Goal: Task Accomplishment & Management: Use online tool/utility

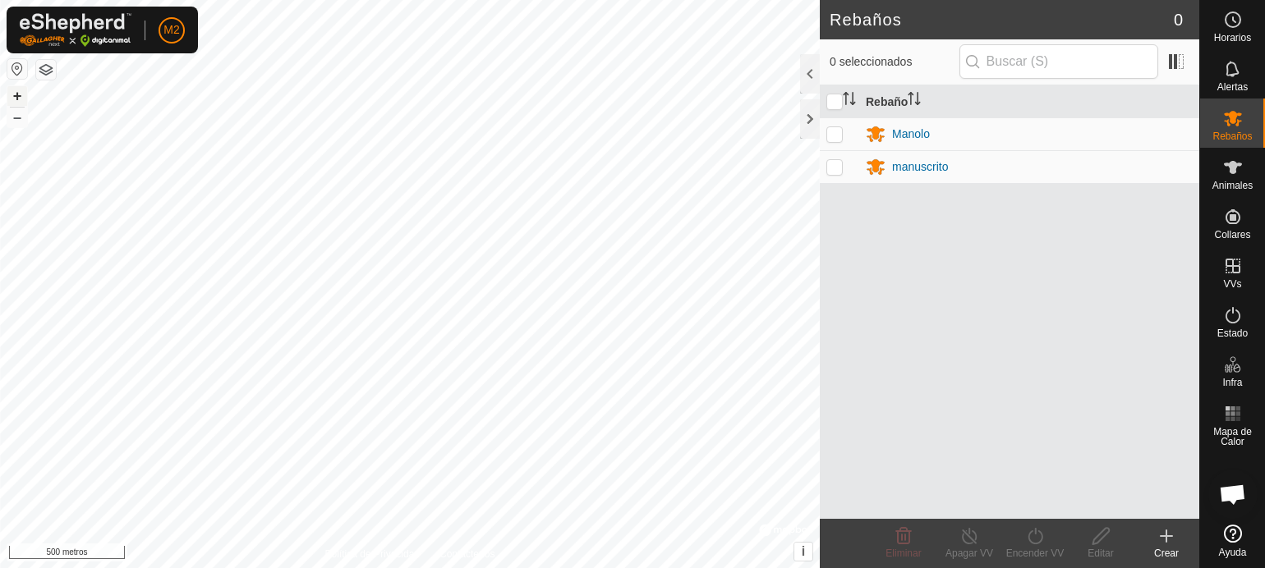
click at [20, 96] on font "+" at bounding box center [17, 95] width 9 height 17
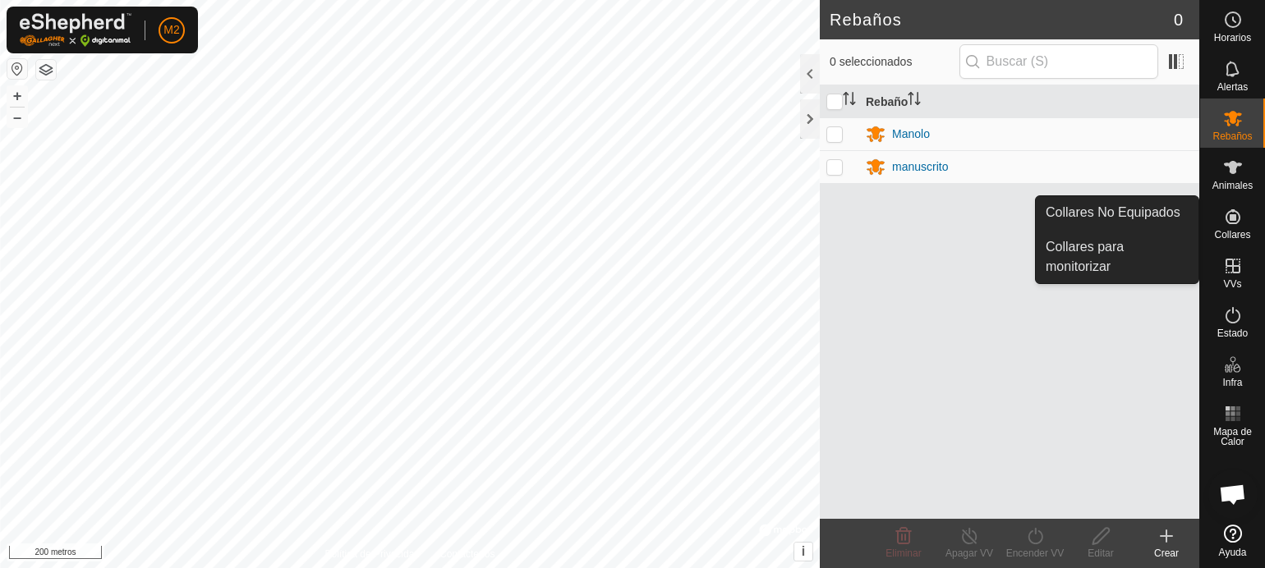
click at [838, 134] on p-checkbox at bounding box center [834, 133] width 16 height 13
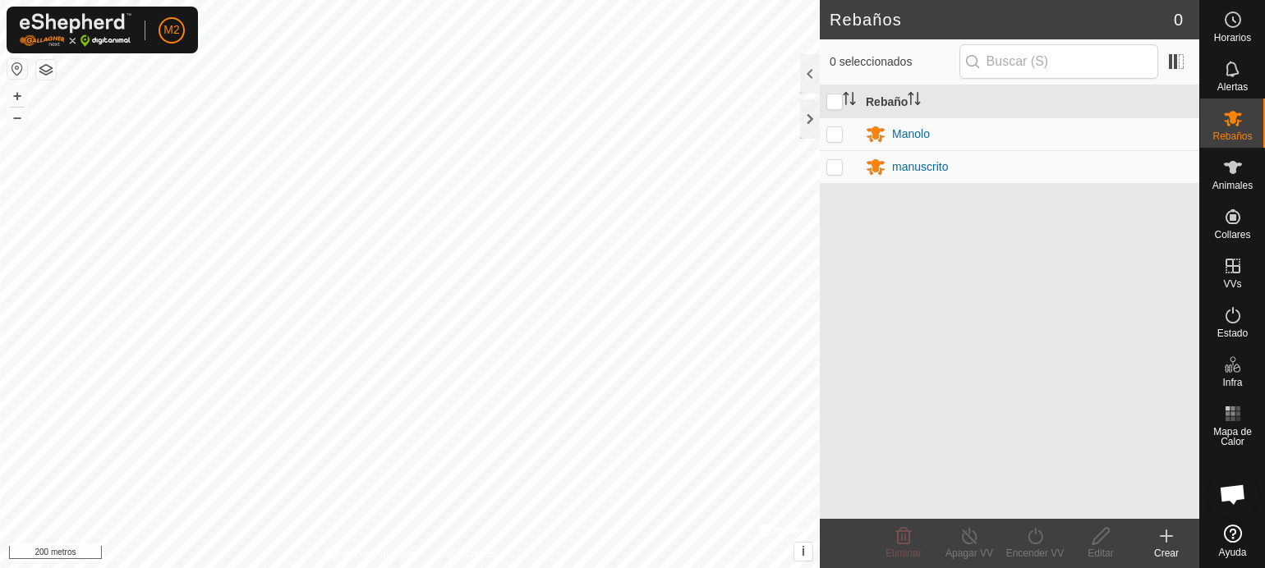
checkbox input "true"
click at [832, 170] on p-checkbox at bounding box center [834, 166] width 16 height 13
checkbox input "true"
click at [966, 531] on icon at bounding box center [969, 536] width 21 height 20
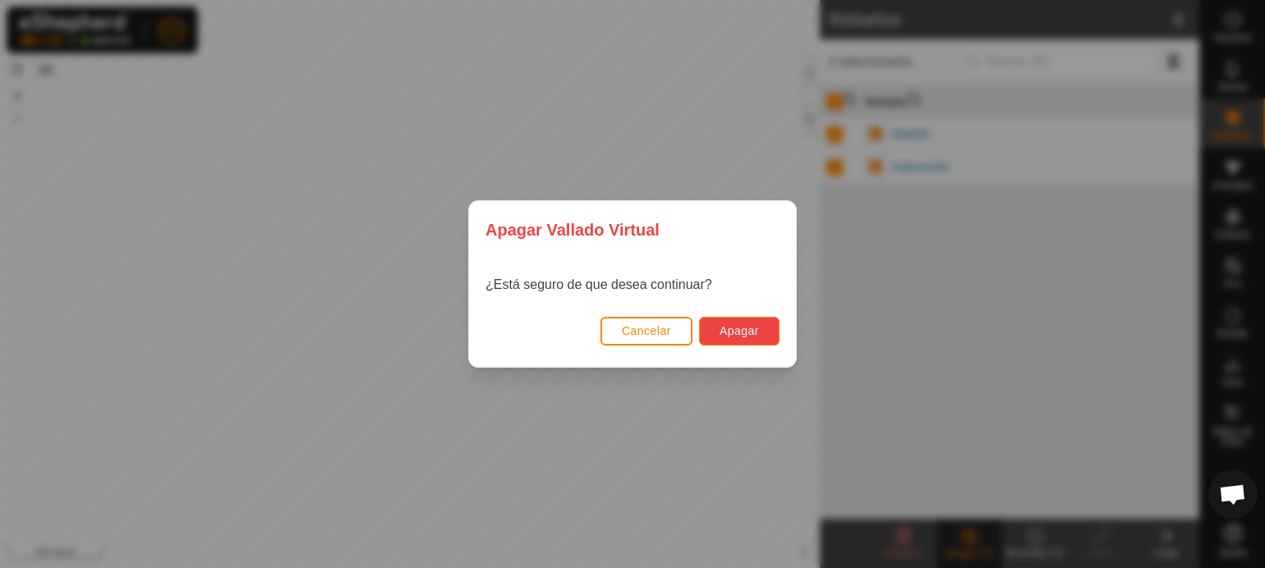
click at [736, 331] on font "Apagar" at bounding box center [738, 330] width 39 height 13
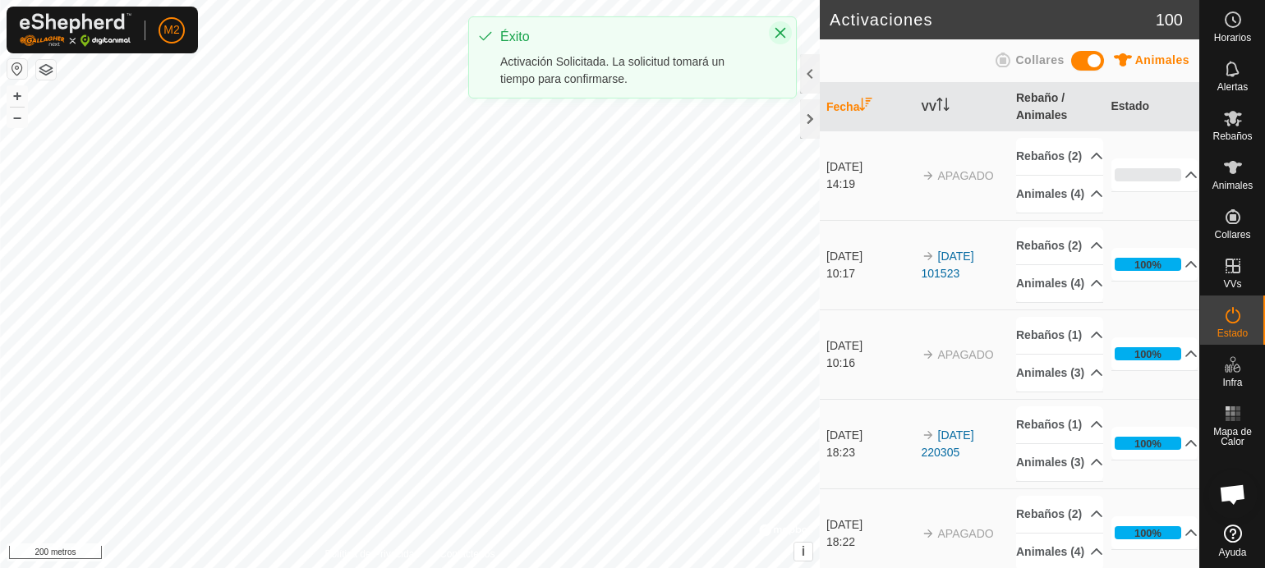
click at [781, 29] on icon "Close" at bounding box center [780, 32] width 13 height 13
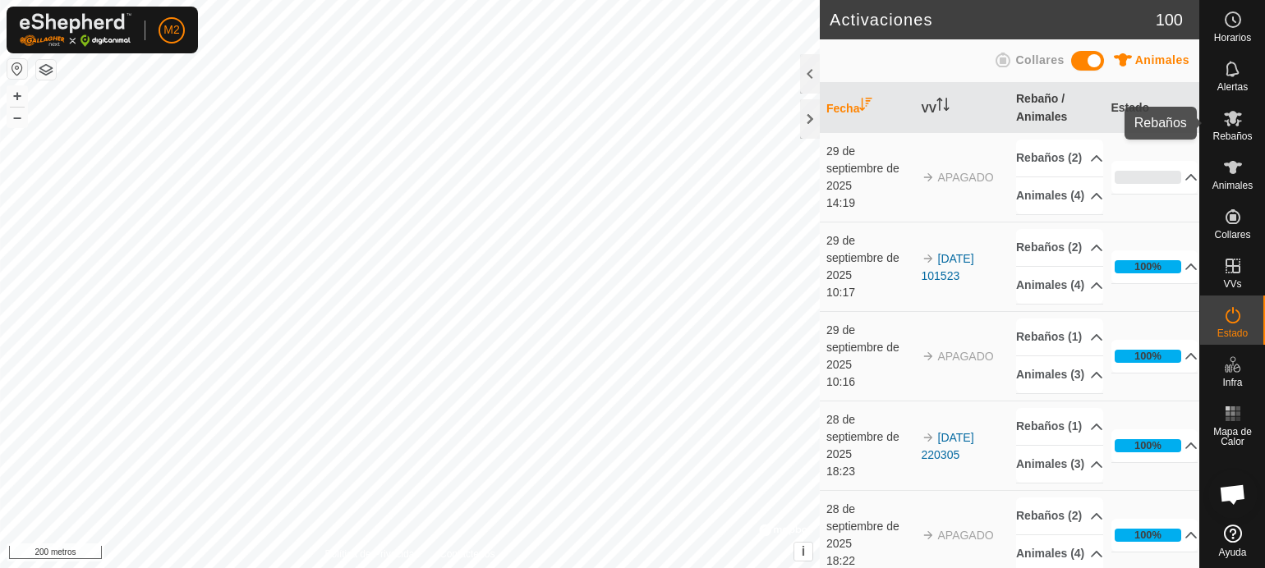
click at [1237, 135] on font "Rebaños" at bounding box center [1231, 136] width 39 height 11
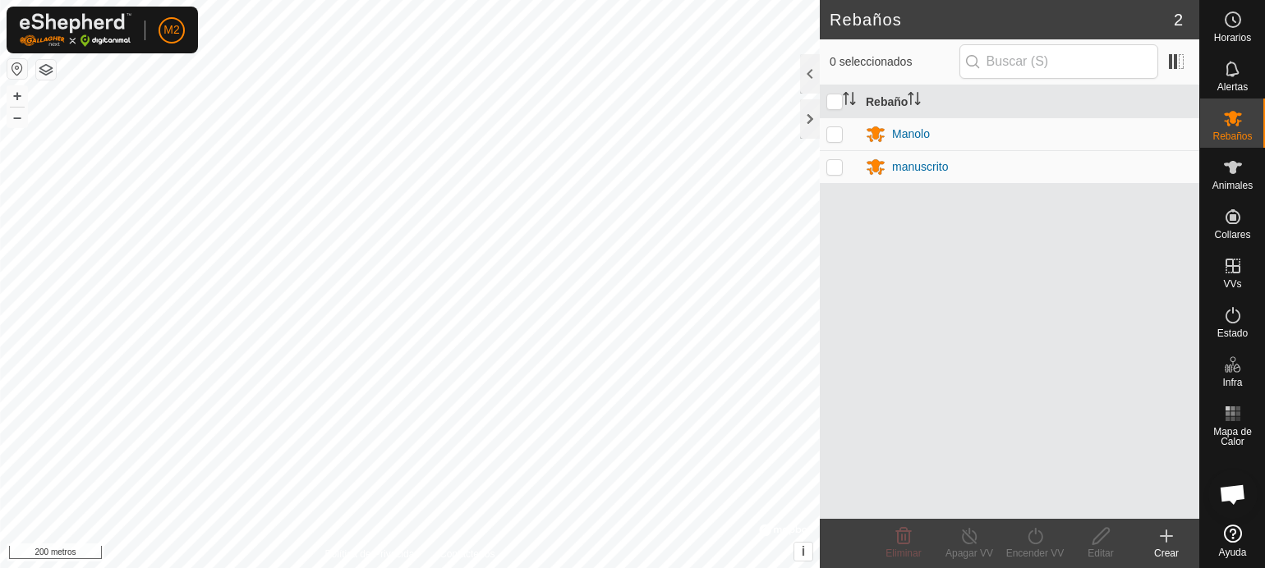
click at [834, 168] on p-checkbox at bounding box center [834, 166] width 16 height 13
checkbox input "true"
click at [1034, 535] on icon at bounding box center [1035, 536] width 21 height 20
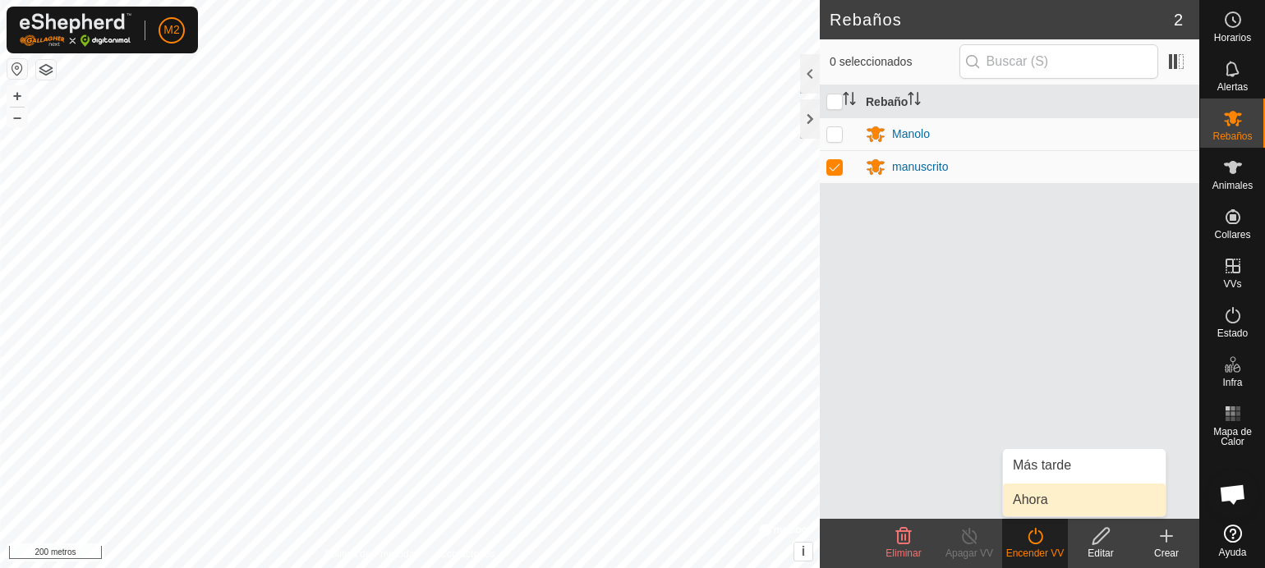
click at [1027, 498] on link "Ahora" at bounding box center [1084, 500] width 163 height 33
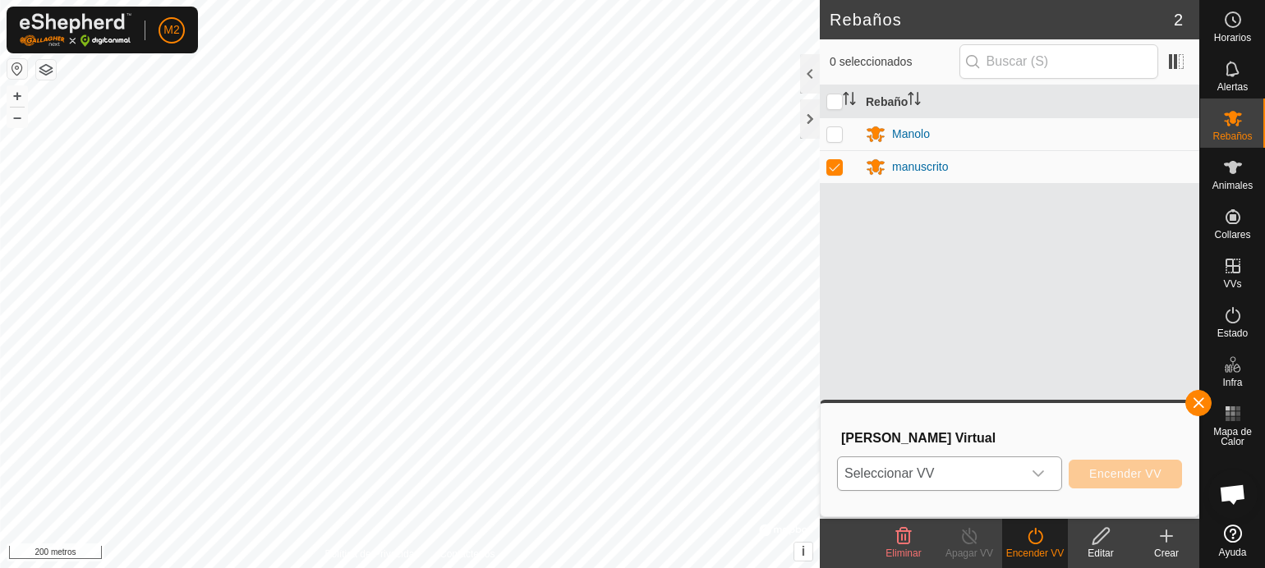
click at [1040, 474] on icon "disparador desplegable" at bounding box center [1037, 474] width 11 height 7
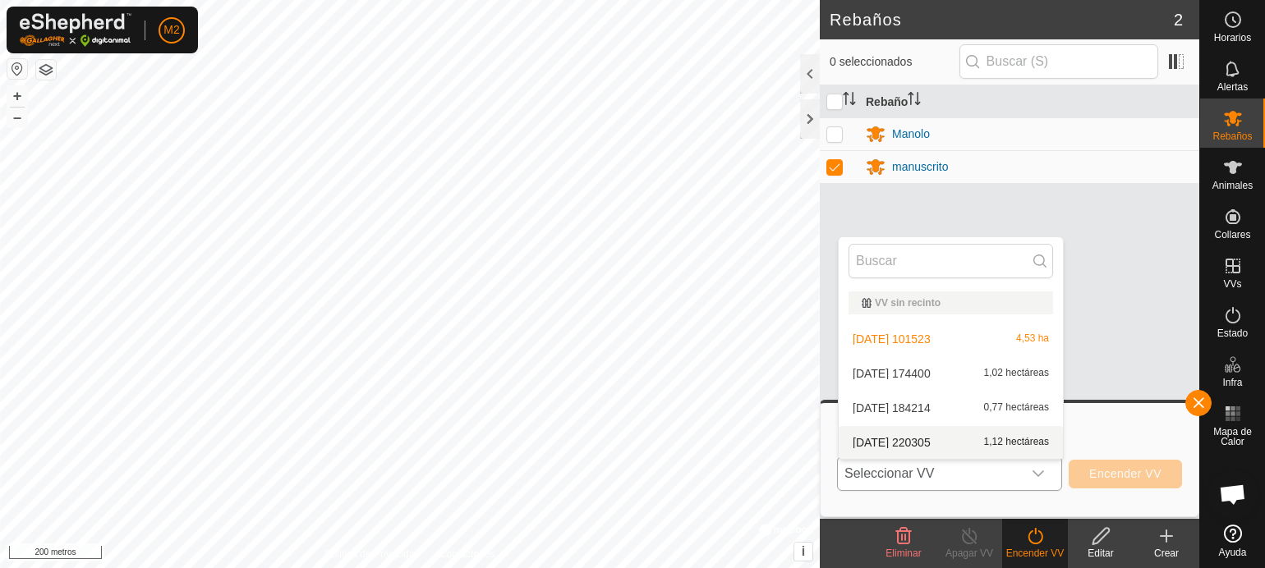
click at [1035, 441] on li "[DATE] 220305 1,12 hectáreas" at bounding box center [950, 442] width 224 height 33
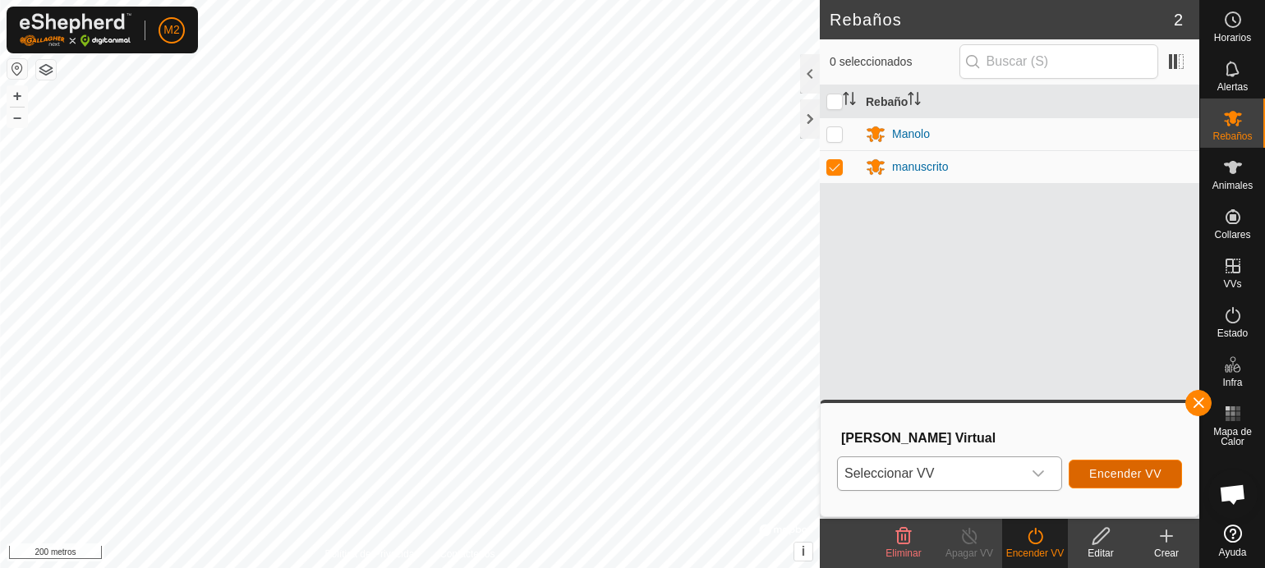
click at [1086, 464] on button "Encender VV" at bounding box center [1124, 474] width 113 height 29
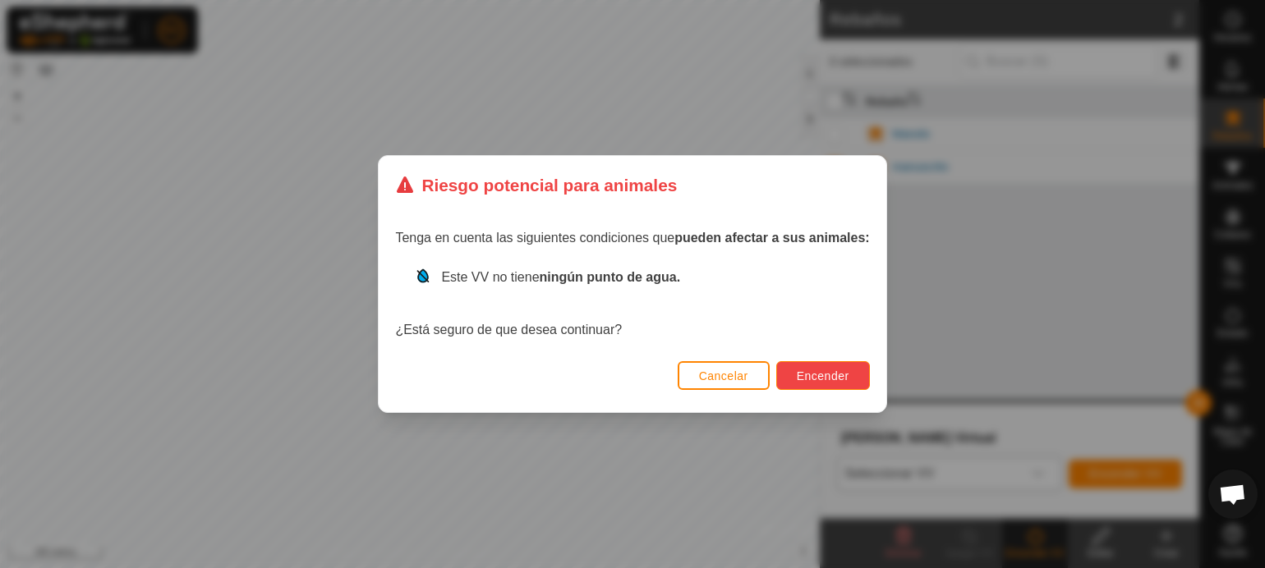
click at [812, 374] on font "Encender" at bounding box center [823, 376] width 53 height 13
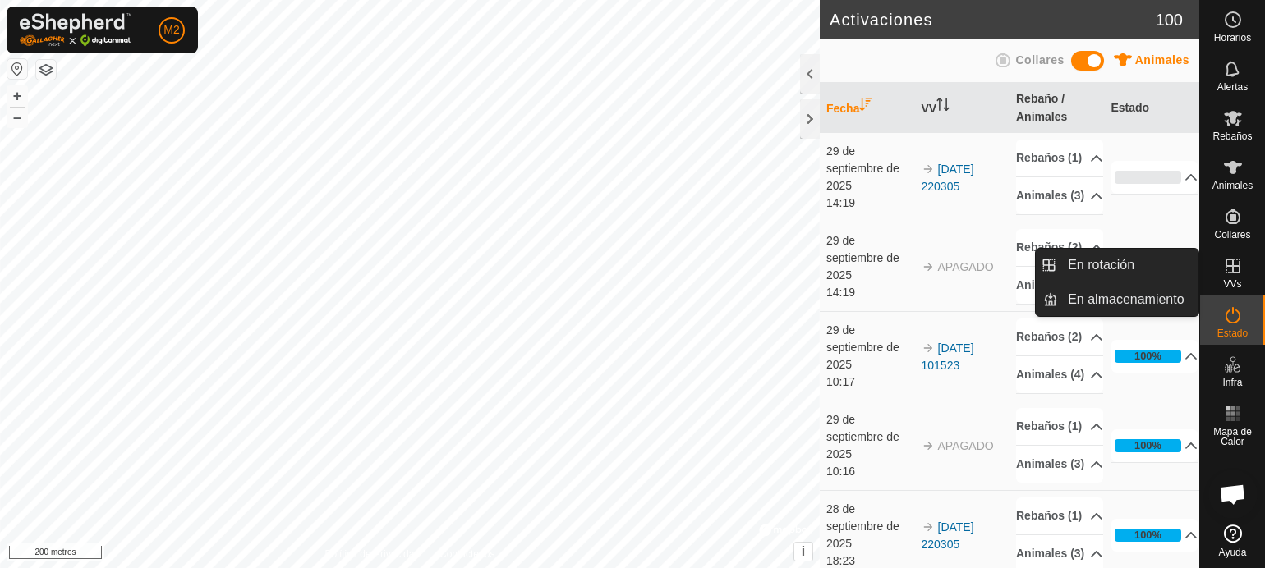
click at [1240, 259] on icon at bounding box center [1233, 266] width 20 height 20
click at [1148, 265] on link "En rotación" at bounding box center [1128, 265] width 140 height 33
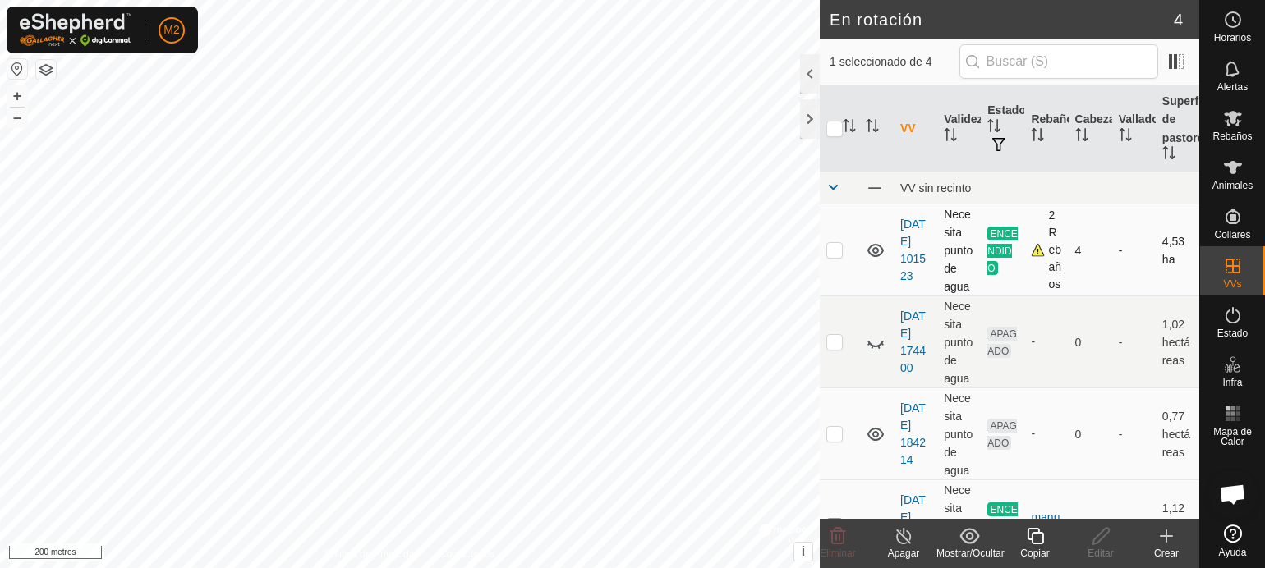
click at [838, 256] on p-checkbox at bounding box center [834, 249] width 16 height 13
checkbox input "true"
click at [20, 91] on font "+" at bounding box center [17, 95] width 9 height 17
click at [21, 98] on button "+" at bounding box center [17, 96] width 20 height 20
